Goal: Task Accomplishment & Management: Manage account settings

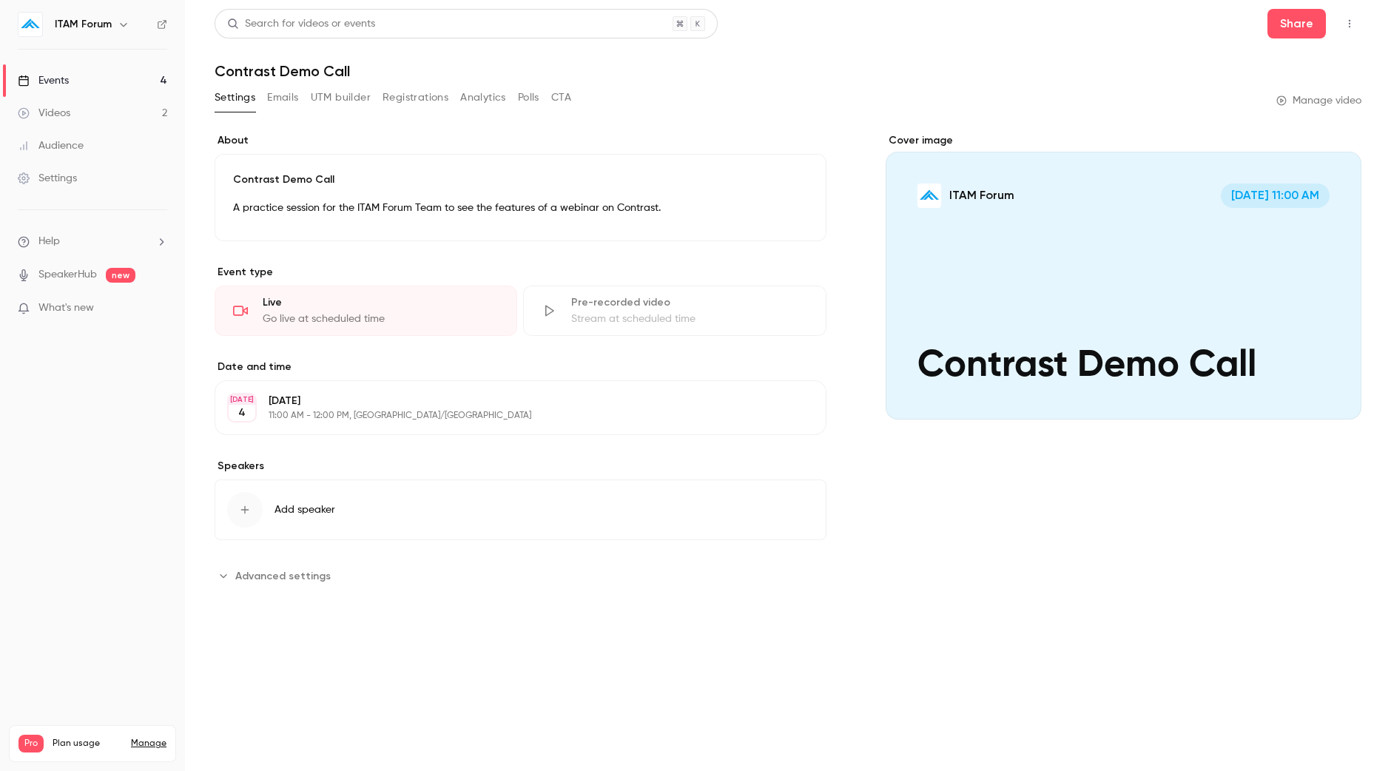
click at [85, 73] on link "Events 4" at bounding box center [92, 80] width 185 height 33
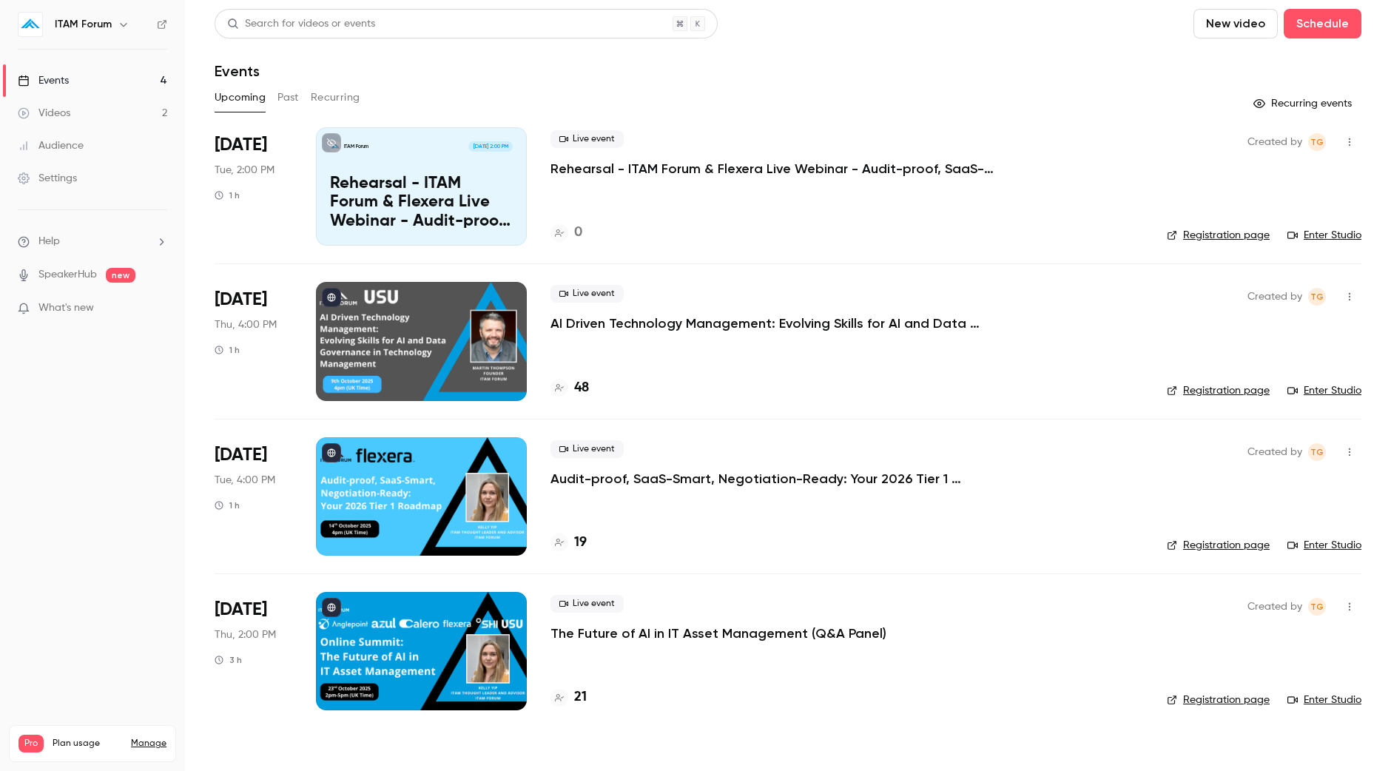
click at [1322, 233] on link "Enter Studio" at bounding box center [1325, 235] width 74 height 15
click at [1343, 389] on link "Enter Studio" at bounding box center [1325, 390] width 74 height 15
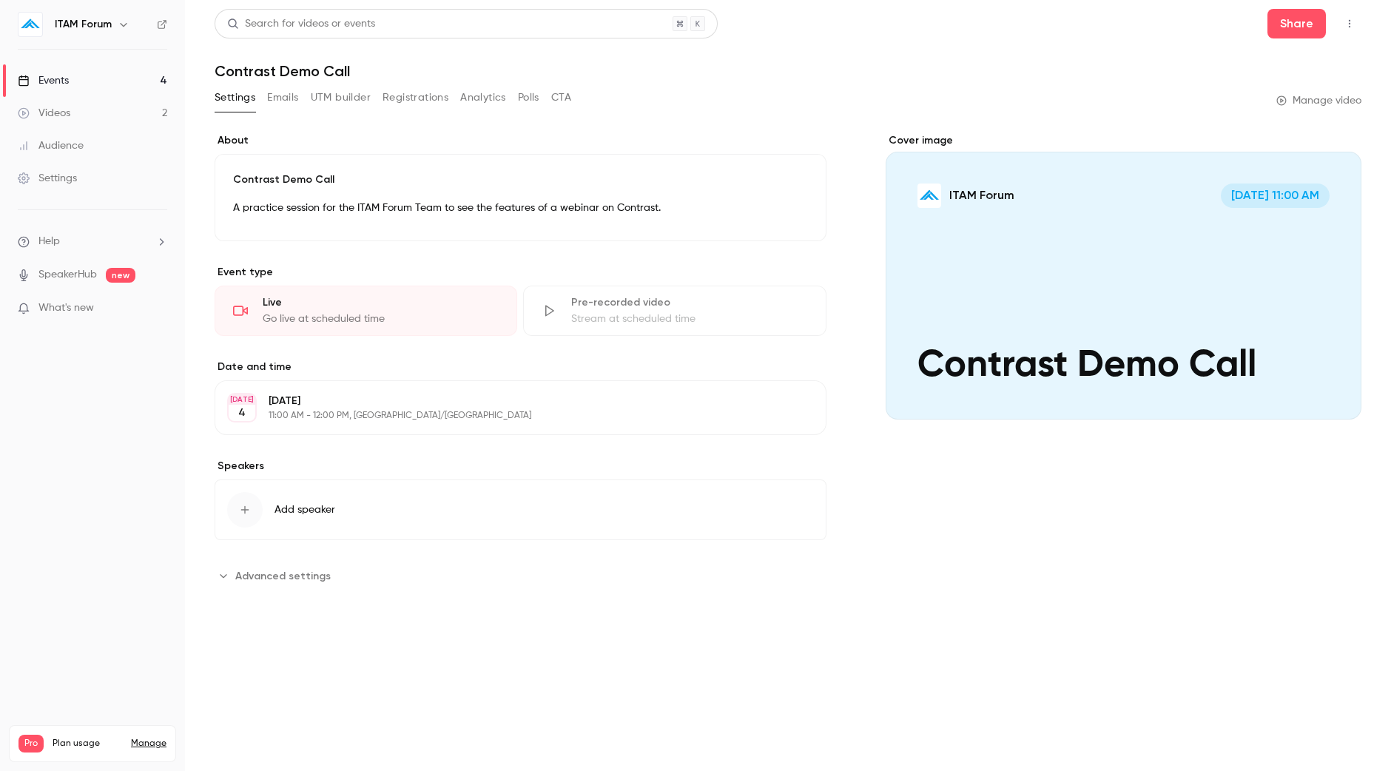
click at [103, 185] on link "Settings" at bounding box center [92, 178] width 185 height 33
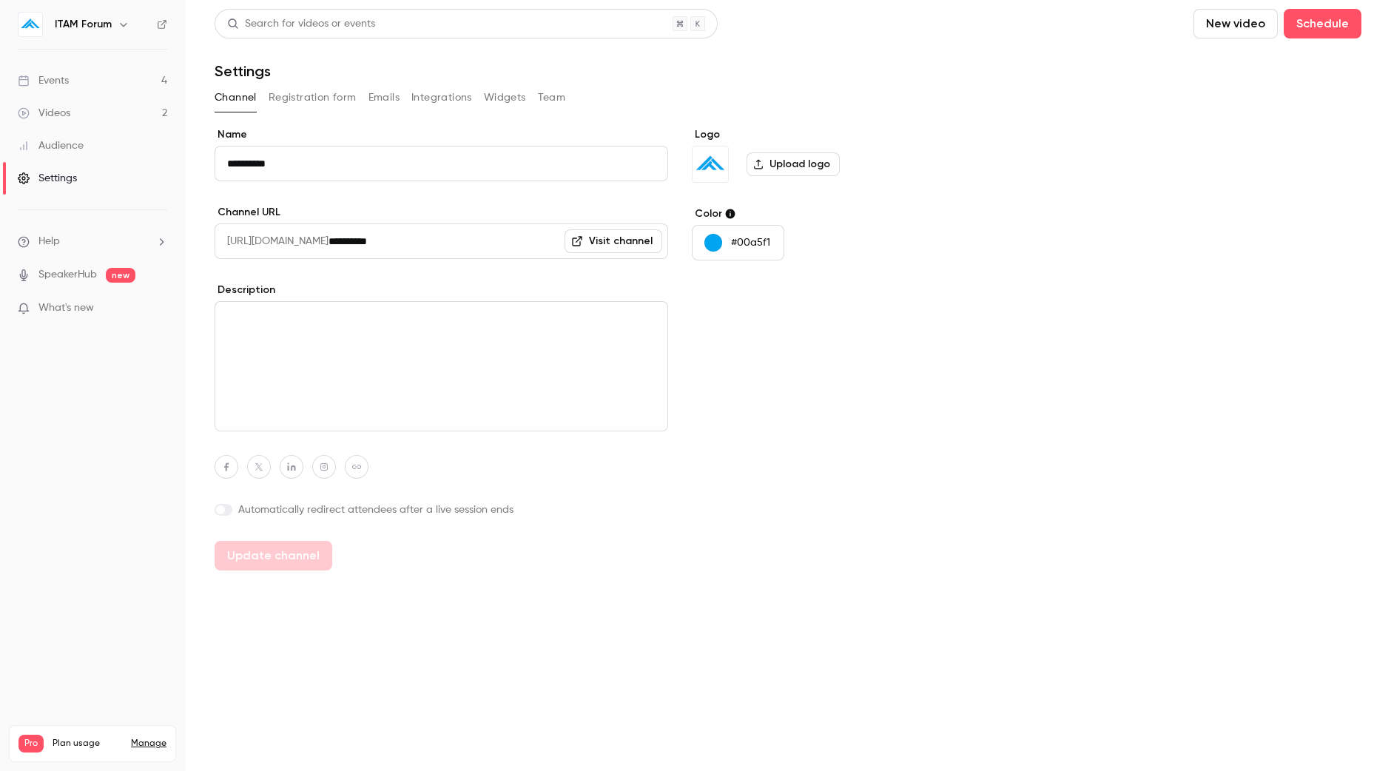
click at [534, 101] on div "Channel Registration form Emails Integrations Widgets Team" at bounding box center [788, 98] width 1147 height 24
click at [553, 97] on button "Team" at bounding box center [552, 98] width 28 height 24
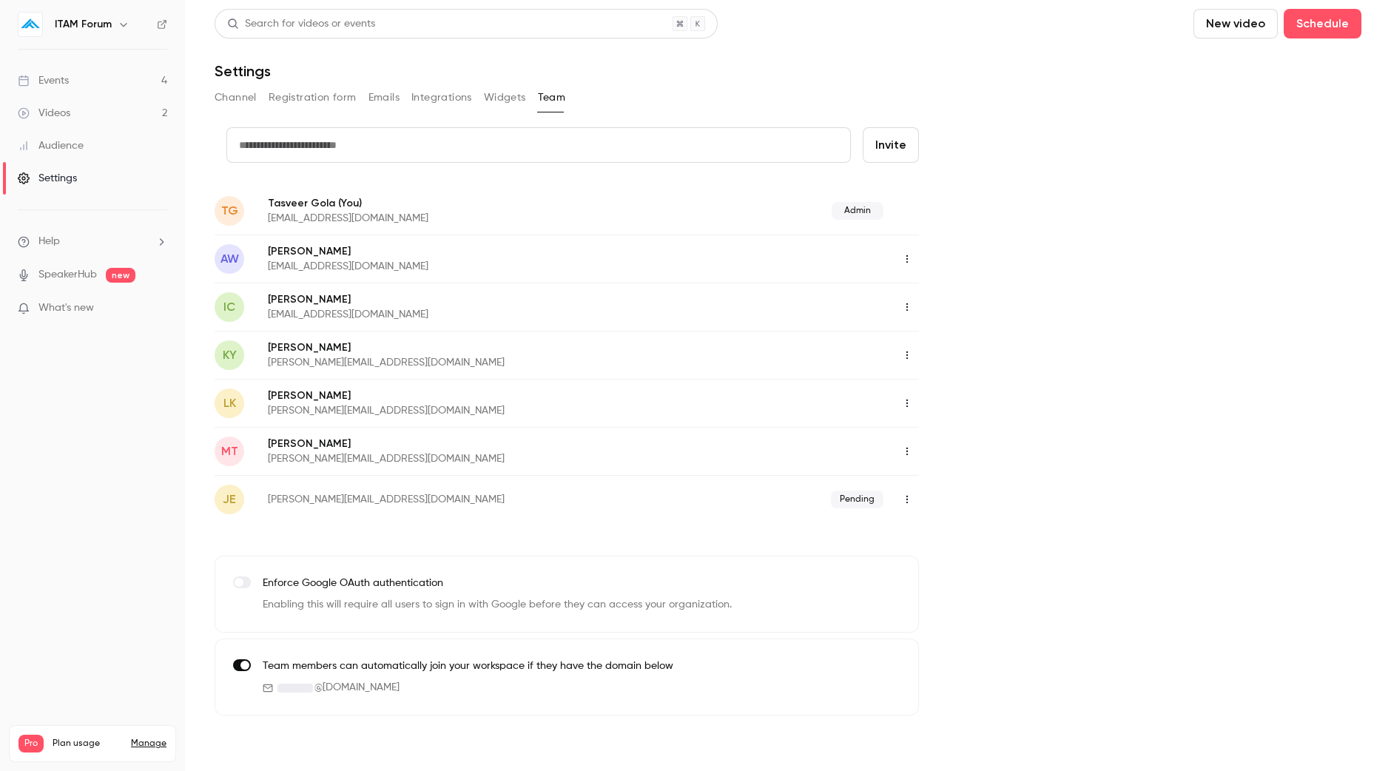
click at [914, 264] on button "button" at bounding box center [907, 259] width 24 height 24
click at [943, 225] on div at bounding box center [695, 385] width 1391 height 771
click at [653, 151] on input "text" at bounding box center [538, 145] width 625 height 36
click at [904, 500] on icon "button" at bounding box center [907, 499] width 12 height 10
click at [950, 480] on div at bounding box center [695, 385] width 1391 height 771
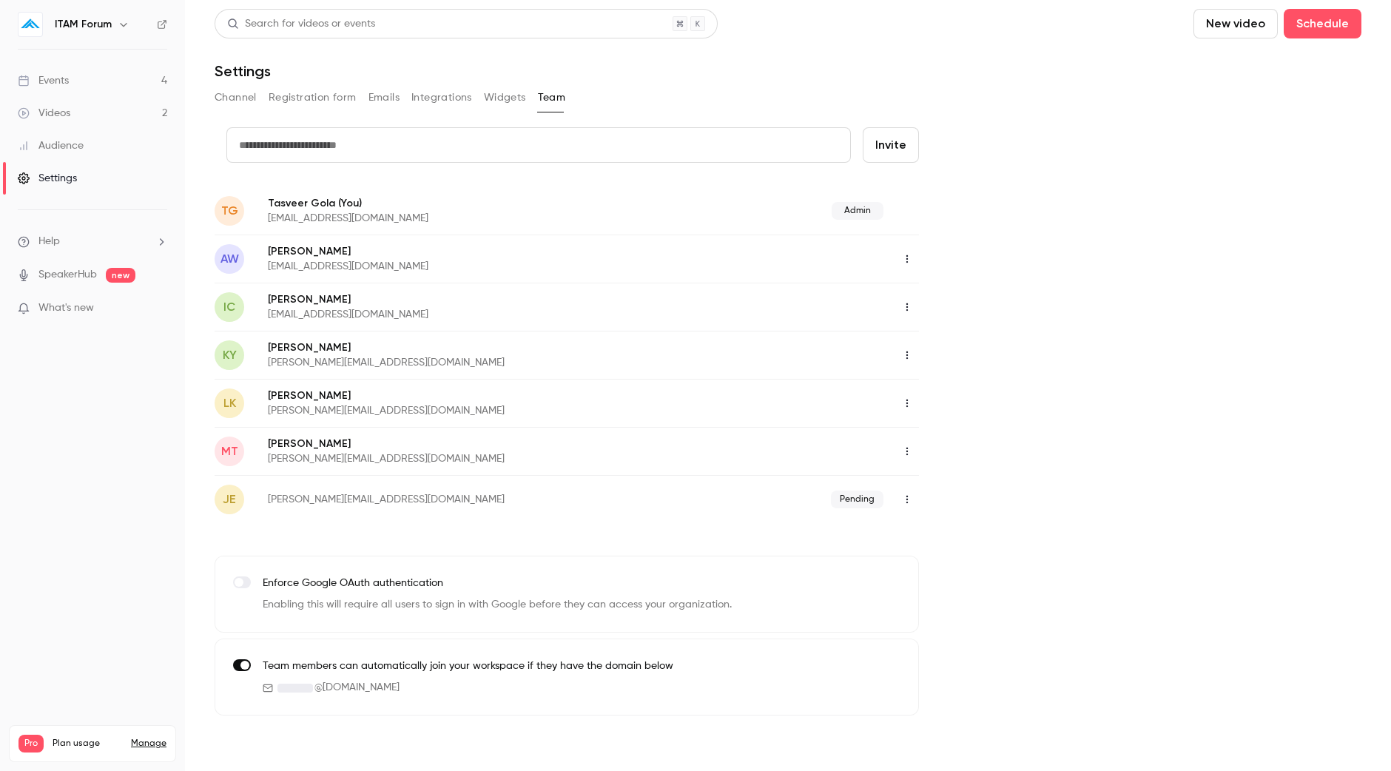
click at [918, 451] on button "button" at bounding box center [907, 452] width 24 height 24
click at [973, 431] on div at bounding box center [695, 385] width 1391 height 771
click at [164, 26] on icon at bounding box center [162, 24] width 10 height 10
